Goal: Navigation & Orientation: Find specific page/section

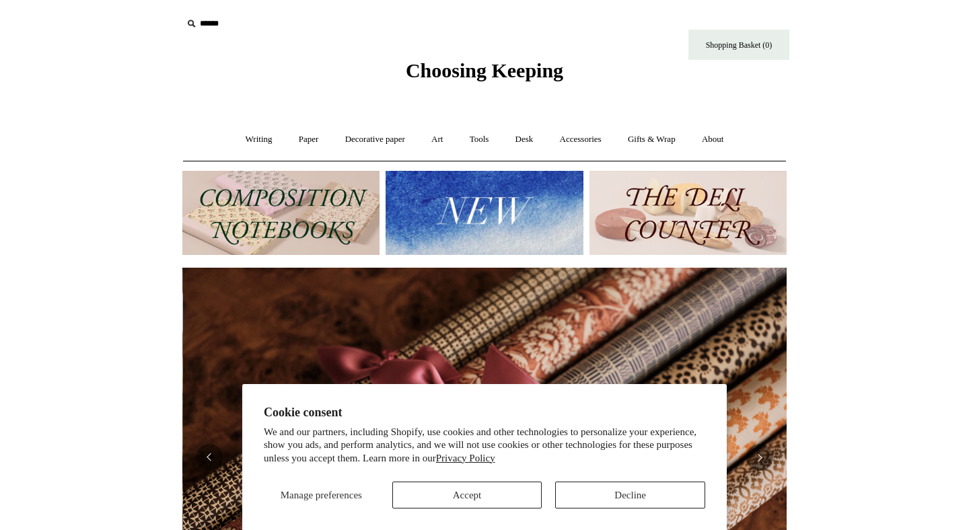
scroll to position [0, 1208]
click at [611, 493] on button "Decline" at bounding box center [630, 495] width 150 height 27
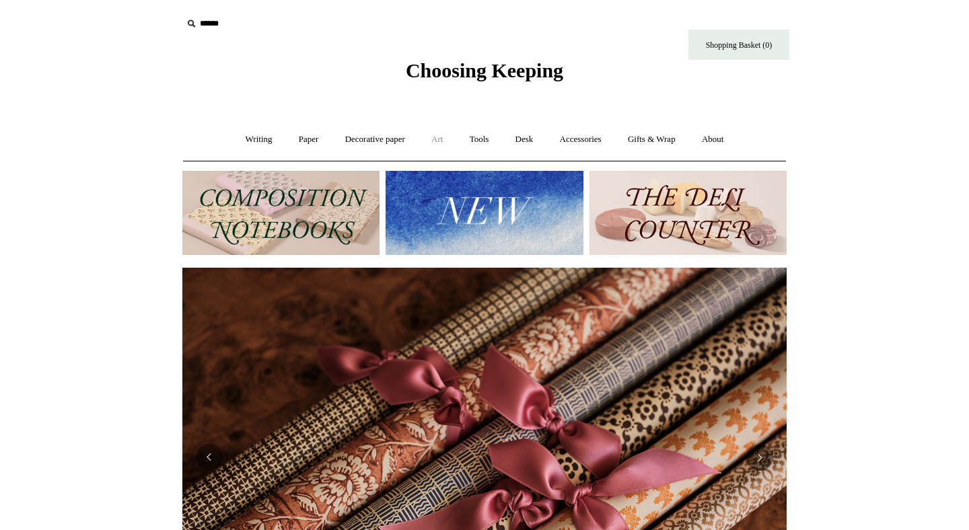
click at [443, 139] on link "Art +" at bounding box center [437, 140] width 36 height 36
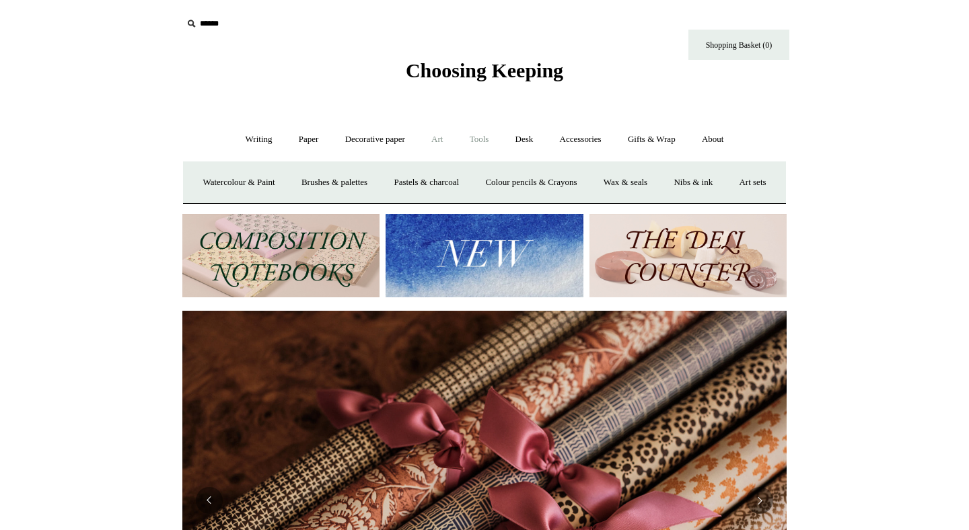
click at [486, 145] on link "Tools +" at bounding box center [480, 140] width 44 height 36
click at [589, 135] on link "Accessories +" at bounding box center [581, 140] width 66 height 36
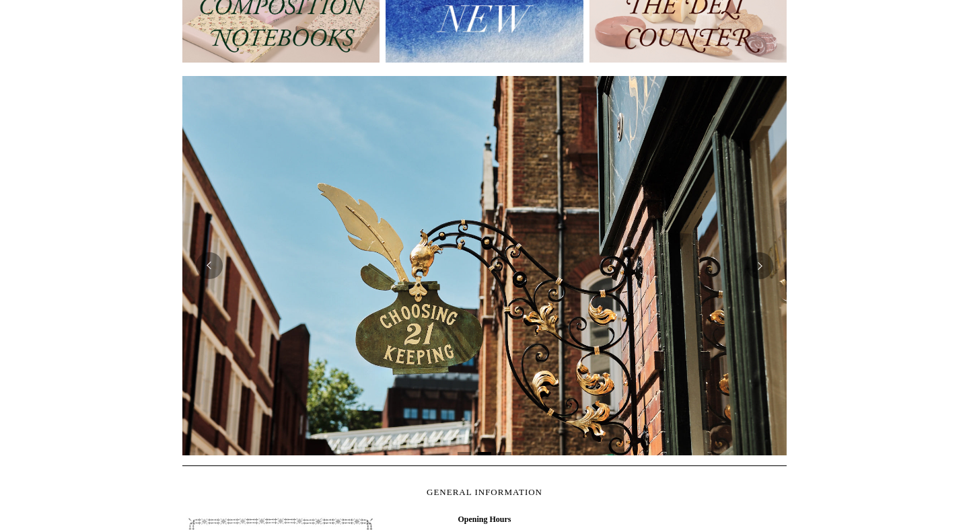
scroll to position [234, 0]
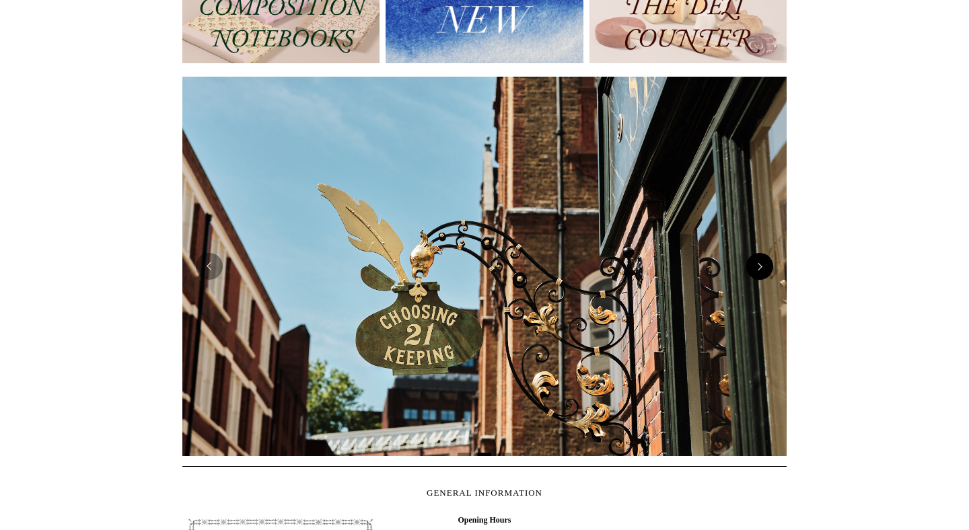
click at [756, 278] on button "Next" at bounding box center [759, 266] width 27 height 27
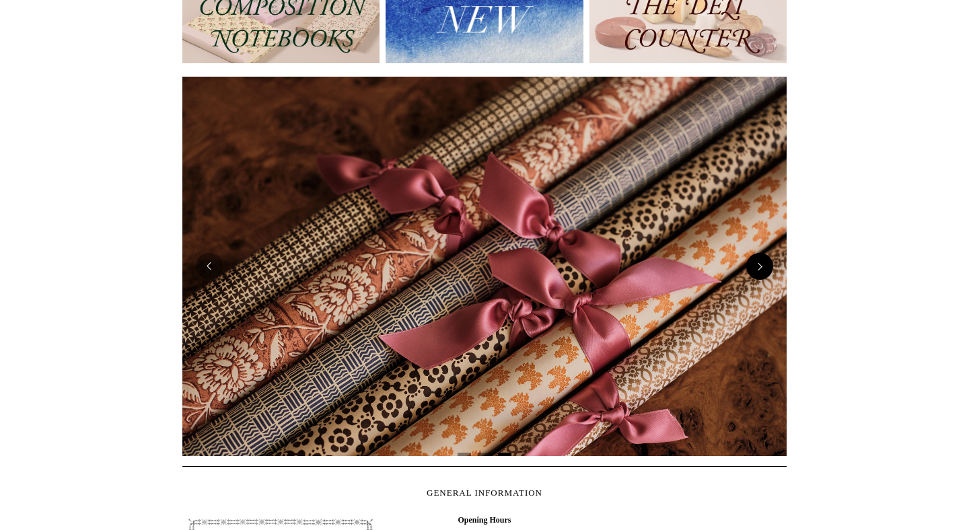
click at [756, 278] on button "Next" at bounding box center [759, 266] width 27 height 27
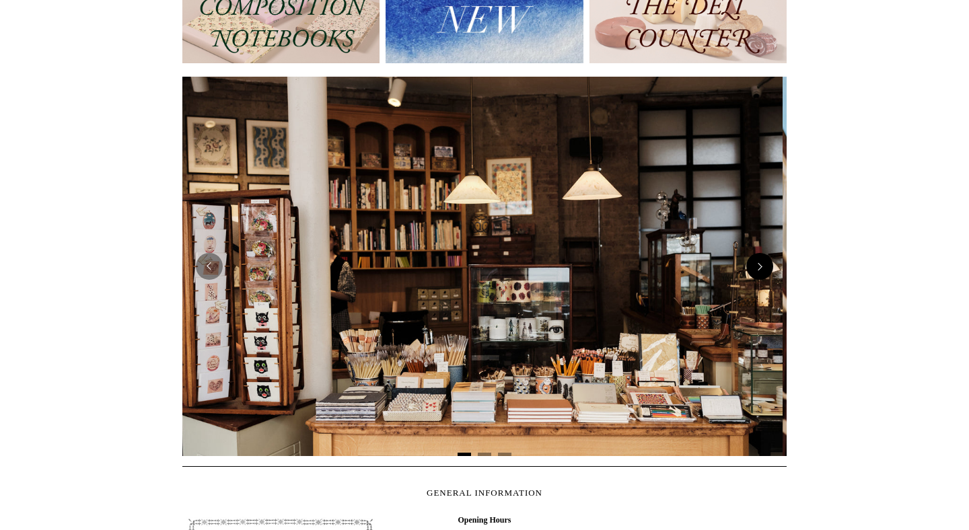
click at [756, 278] on button "Next" at bounding box center [759, 266] width 27 height 27
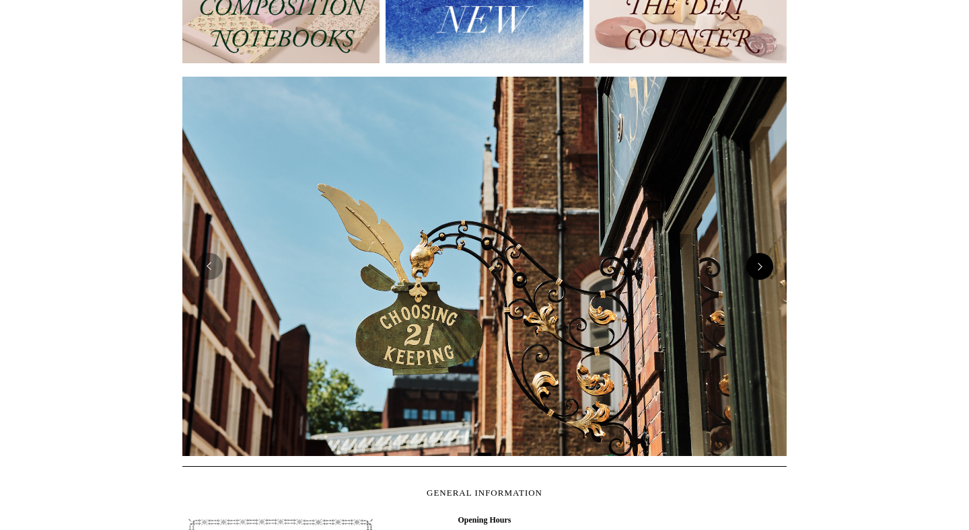
click at [756, 278] on button "Next" at bounding box center [759, 266] width 27 height 27
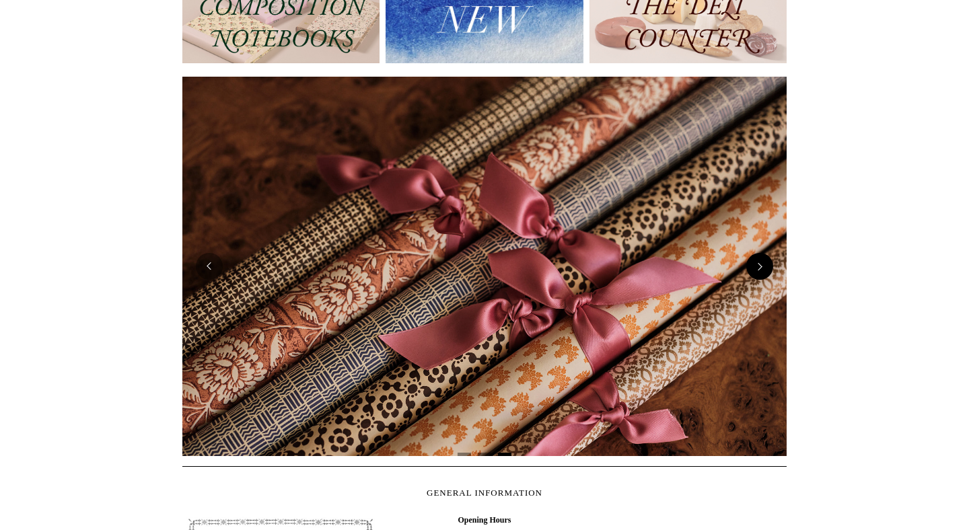
click at [756, 278] on button "Next" at bounding box center [759, 266] width 27 height 27
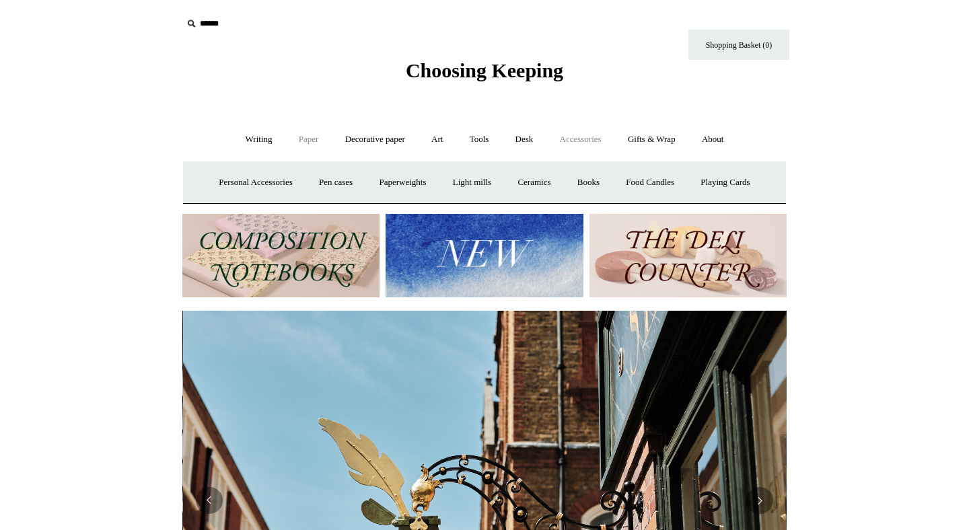
scroll to position [0, 604]
click at [298, 135] on link "Paper +" at bounding box center [309, 140] width 44 height 36
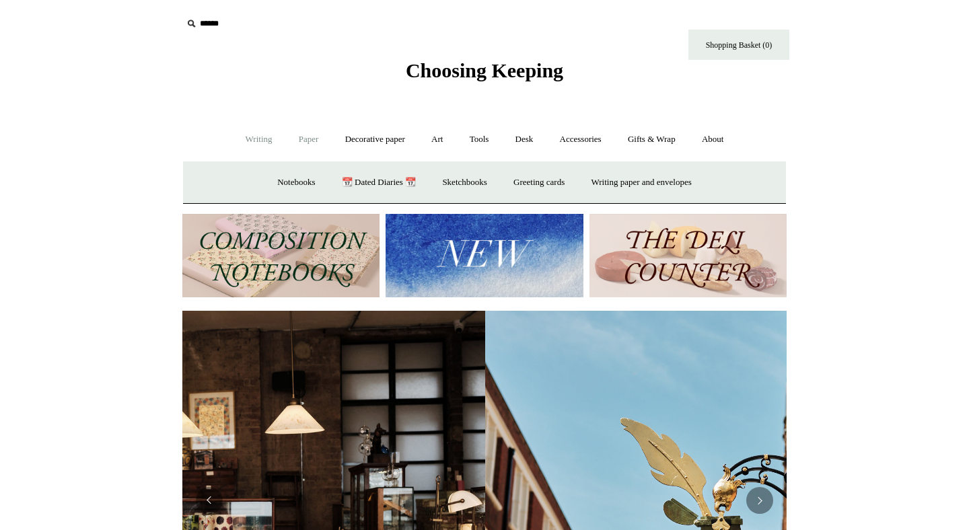
scroll to position [0, 13]
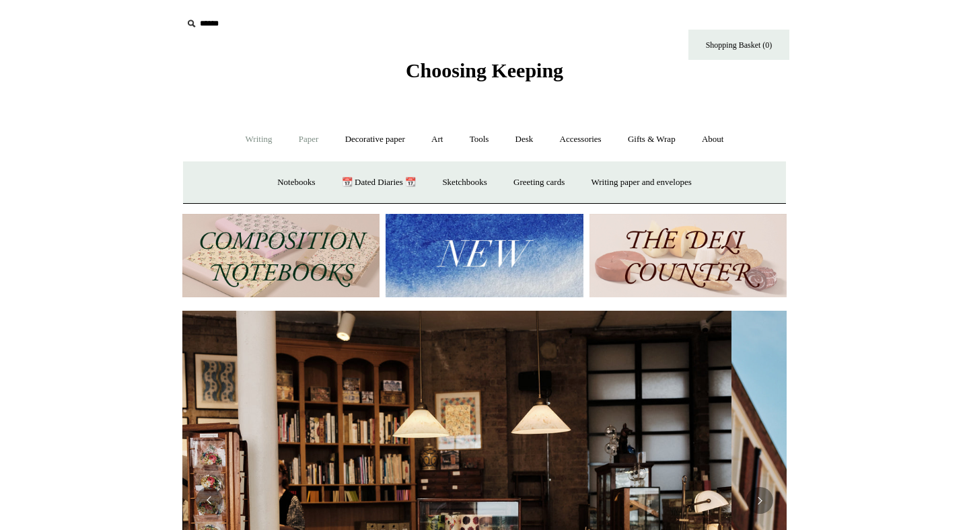
click at [252, 143] on link "Writing +" at bounding box center [258, 140] width 51 height 36
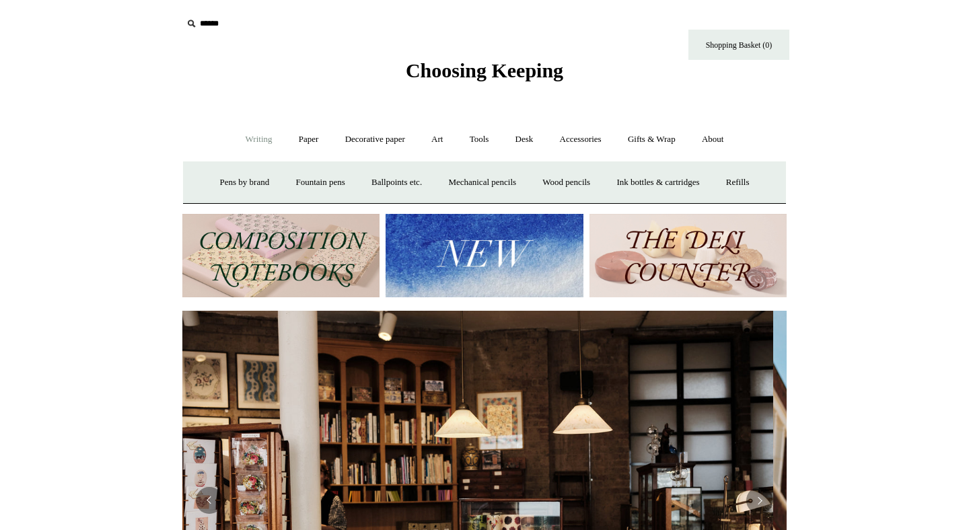
scroll to position [0, 0]
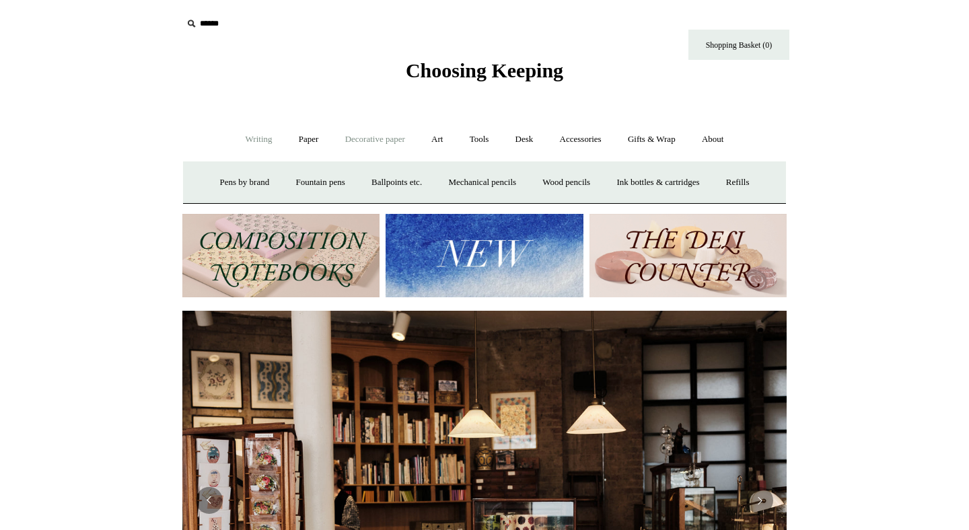
click at [385, 143] on link "Decorative paper +" at bounding box center [375, 140] width 84 height 36
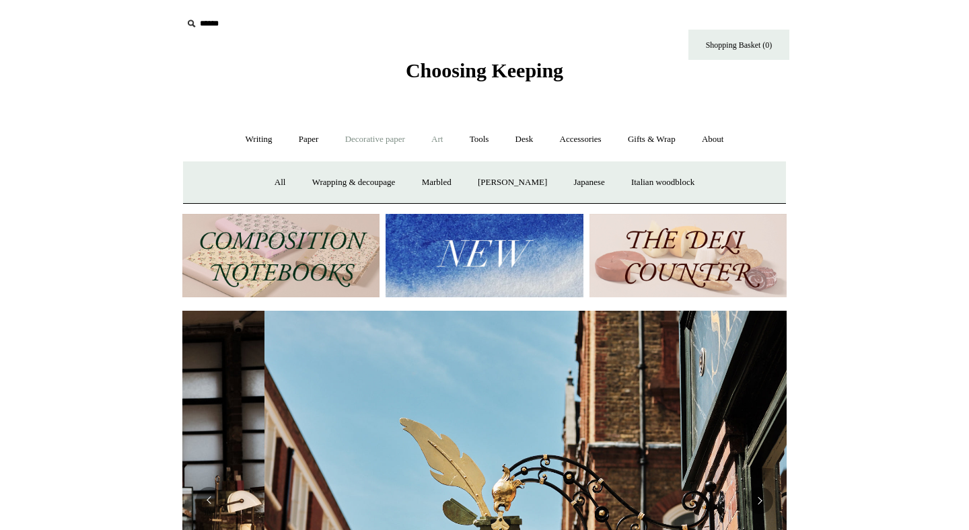
scroll to position [0, 604]
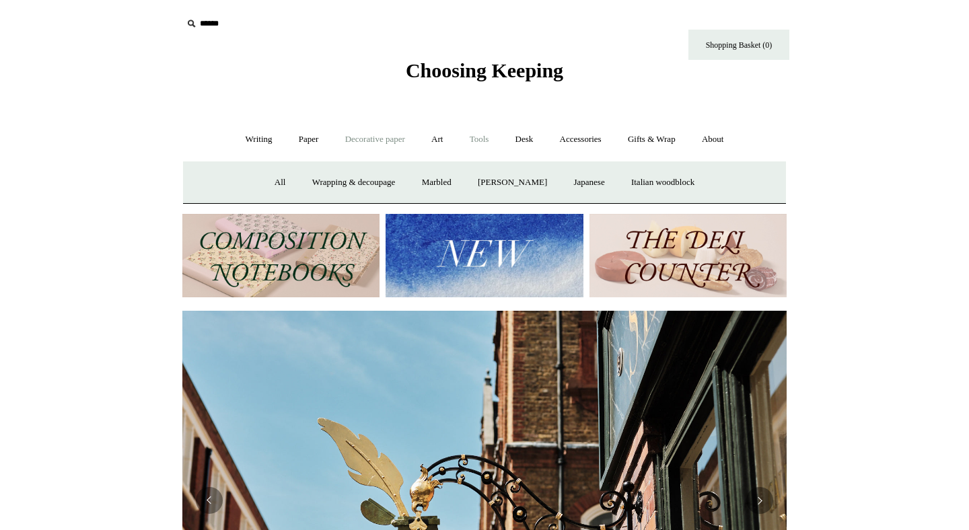
click at [493, 139] on link "Tools +" at bounding box center [480, 140] width 44 height 36
click at [541, 144] on link "Desk +" at bounding box center [524, 140] width 42 height 36
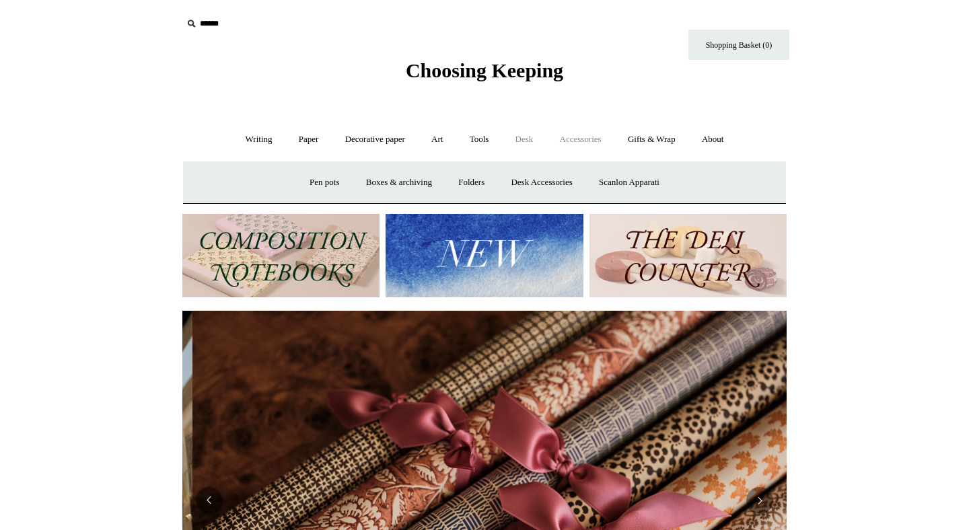
scroll to position [0, 1208]
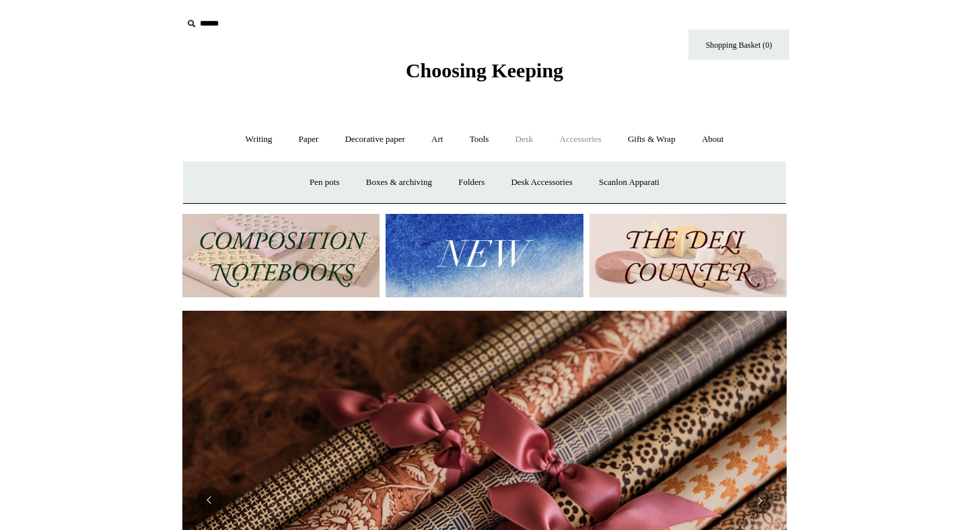
click at [595, 140] on link "Accessories +" at bounding box center [581, 140] width 66 height 36
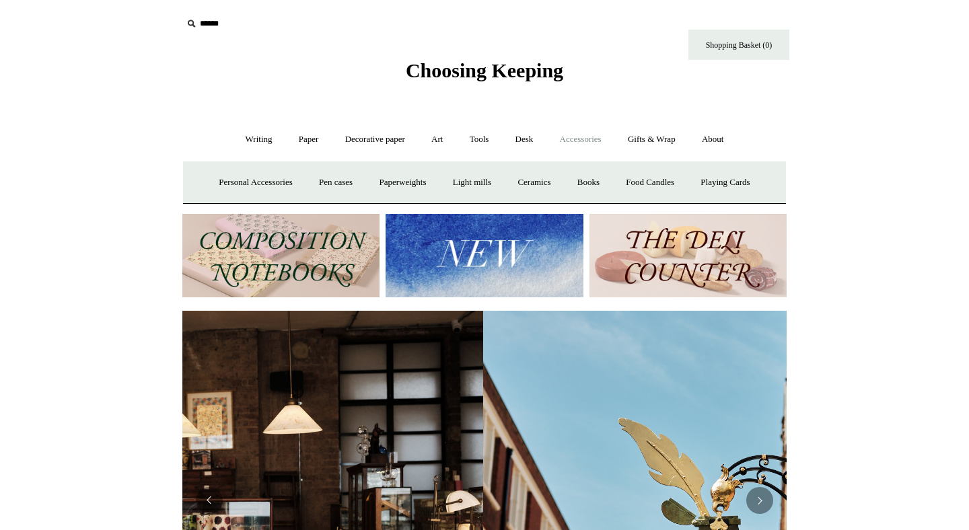
scroll to position [0, 0]
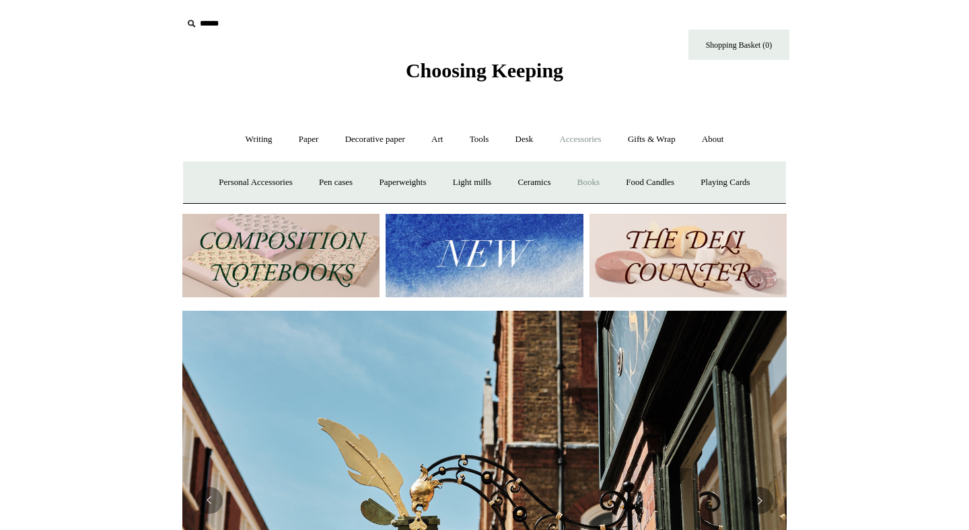
click at [604, 188] on link "Books" at bounding box center [588, 183] width 46 height 36
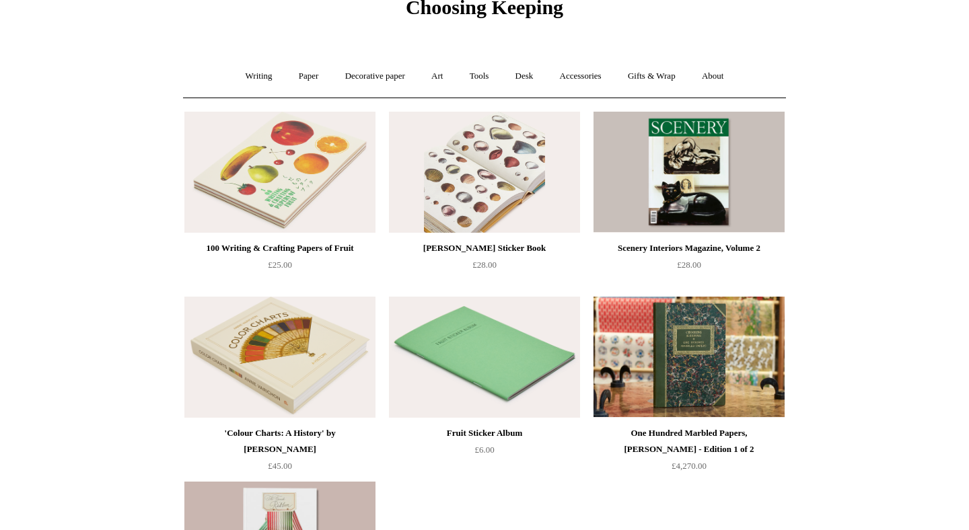
scroll to position [22, 0]
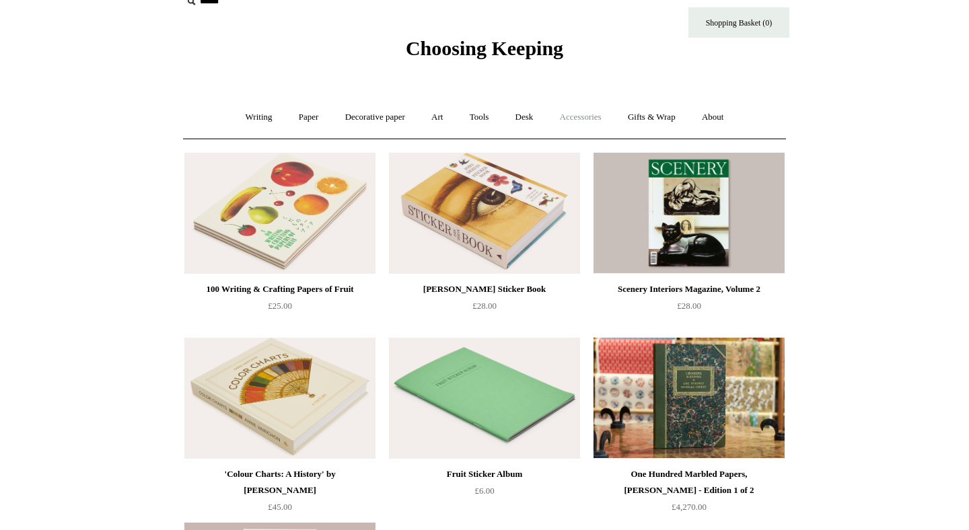
click at [591, 122] on link "Accessories +" at bounding box center [581, 118] width 66 height 36
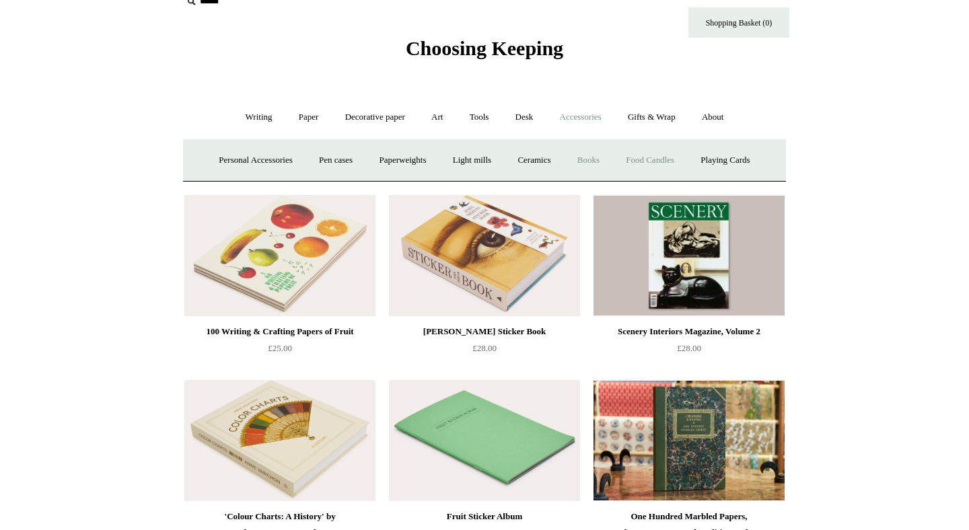
click at [653, 159] on link "Food Candles" at bounding box center [650, 161] width 73 height 36
